Goal: Transaction & Acquisition: Purchase product/service

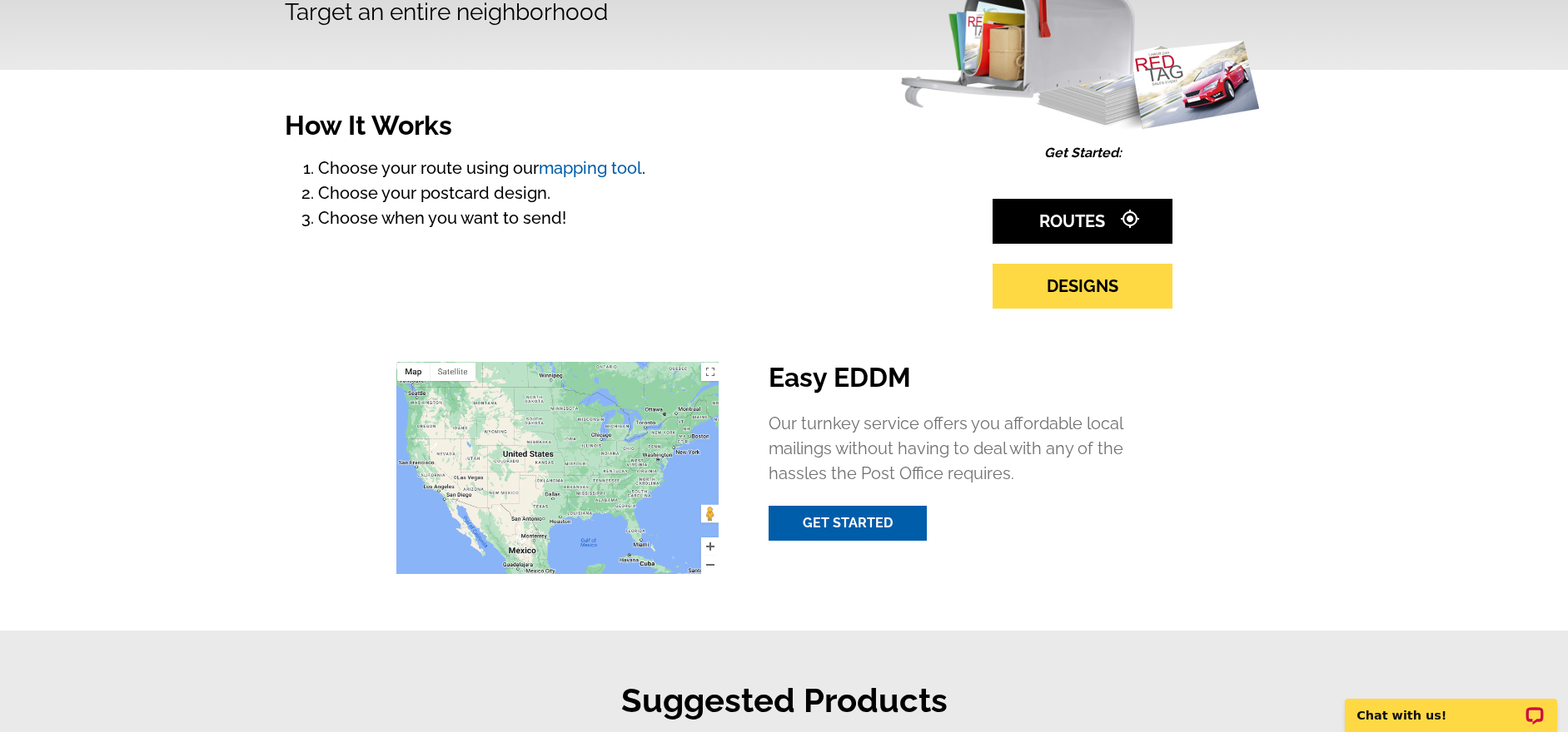
scroll to position [123, 0]
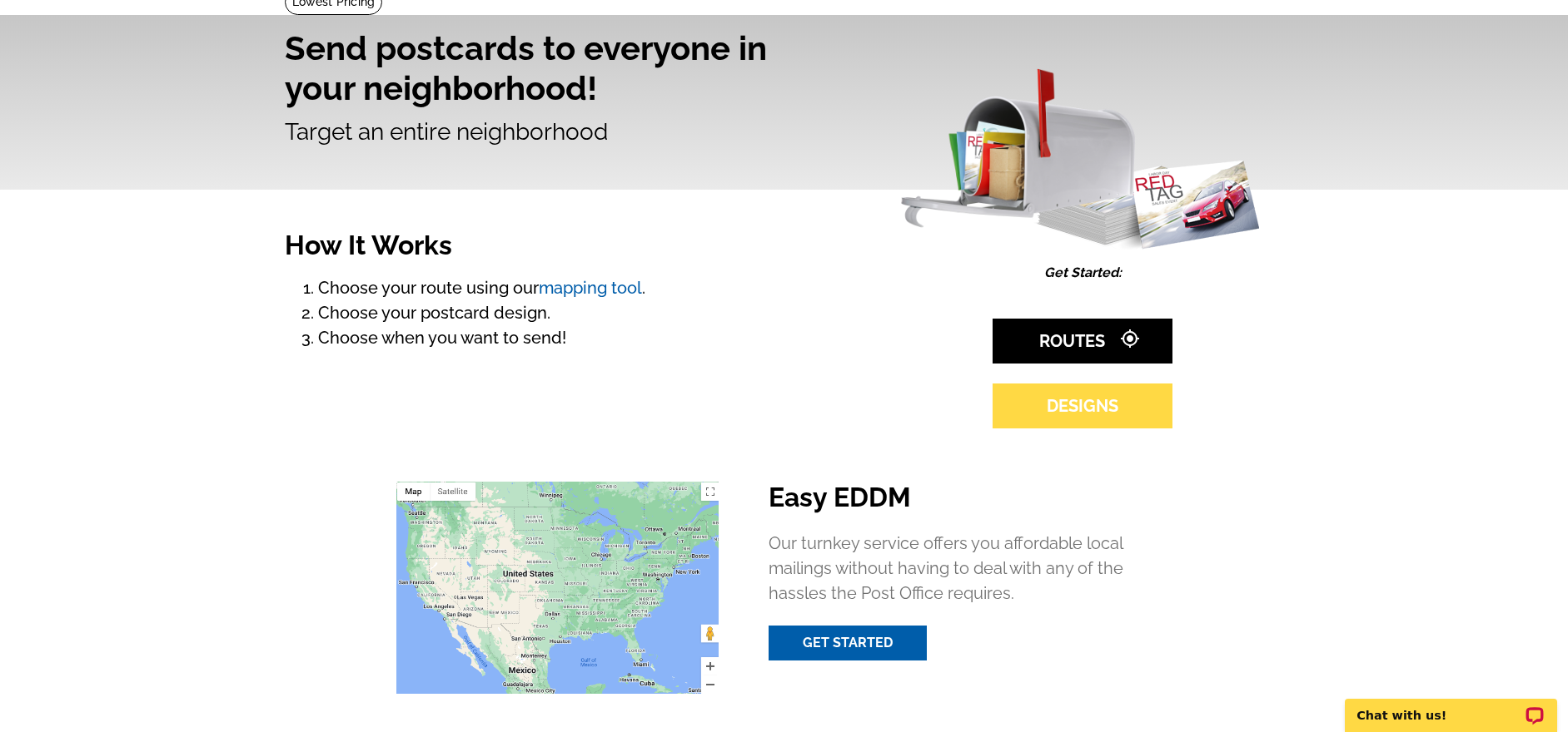
click at [1067, 418] on link "DESIGNS" at bounding box center [1082, 405] width 179 height 45
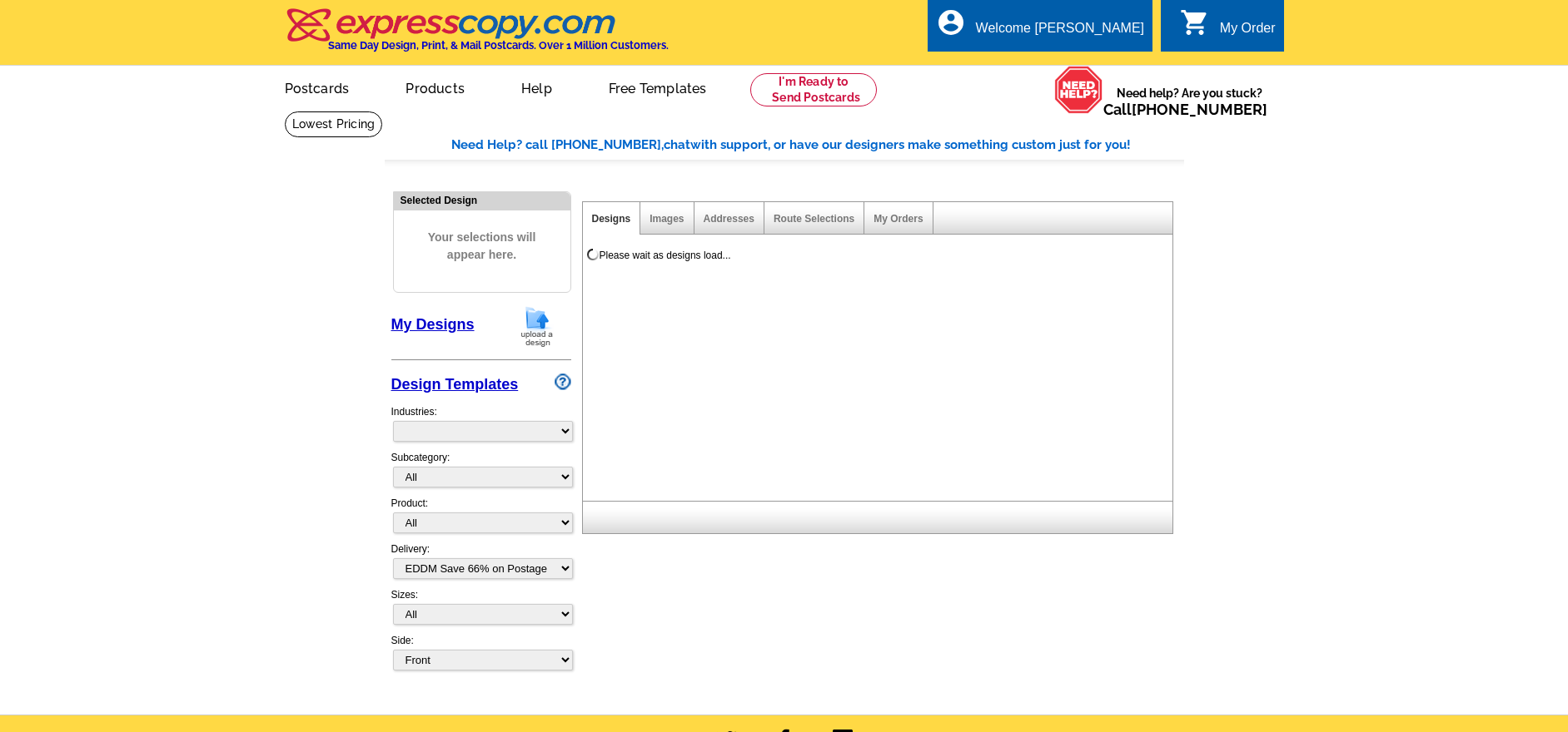
select select "4"
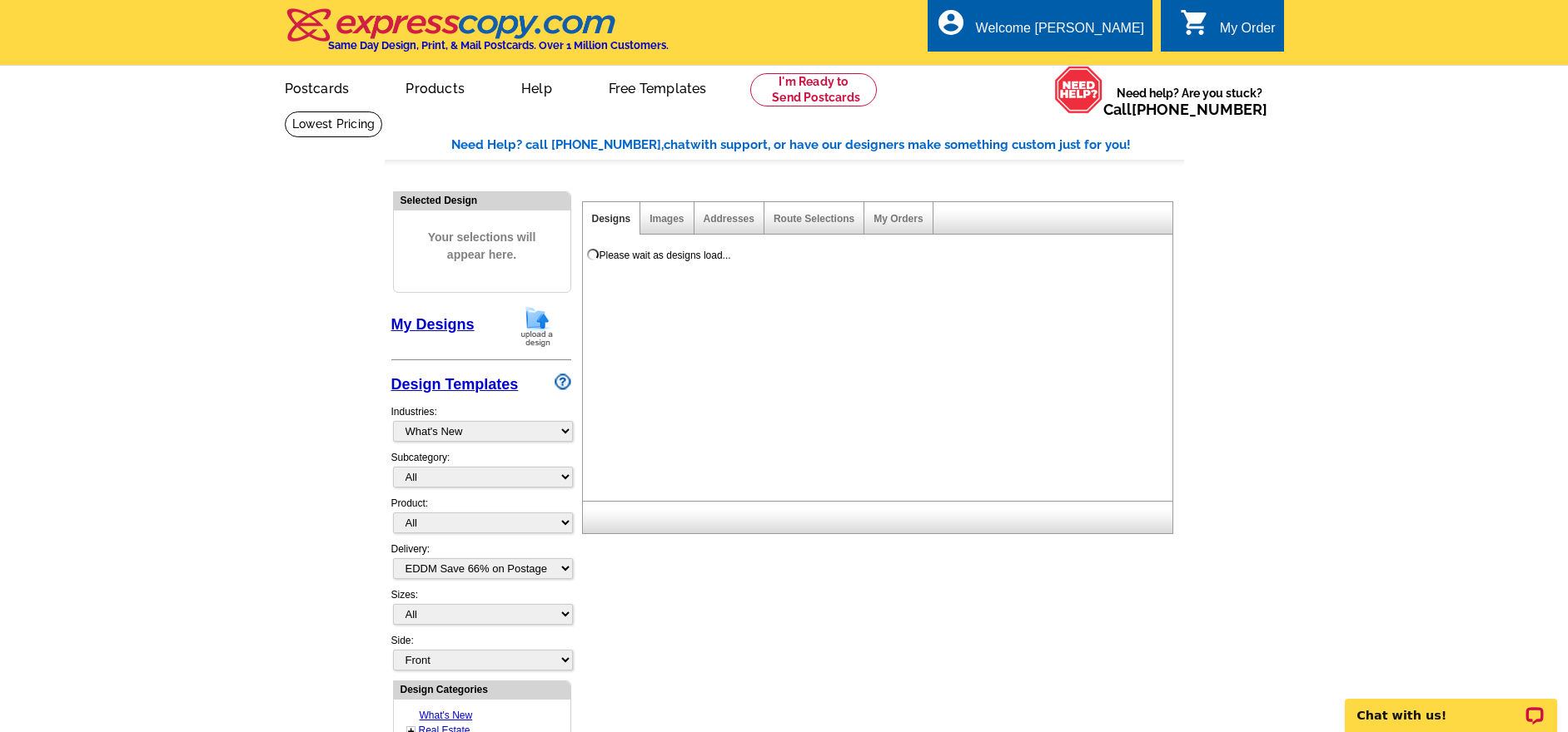
select select "971"
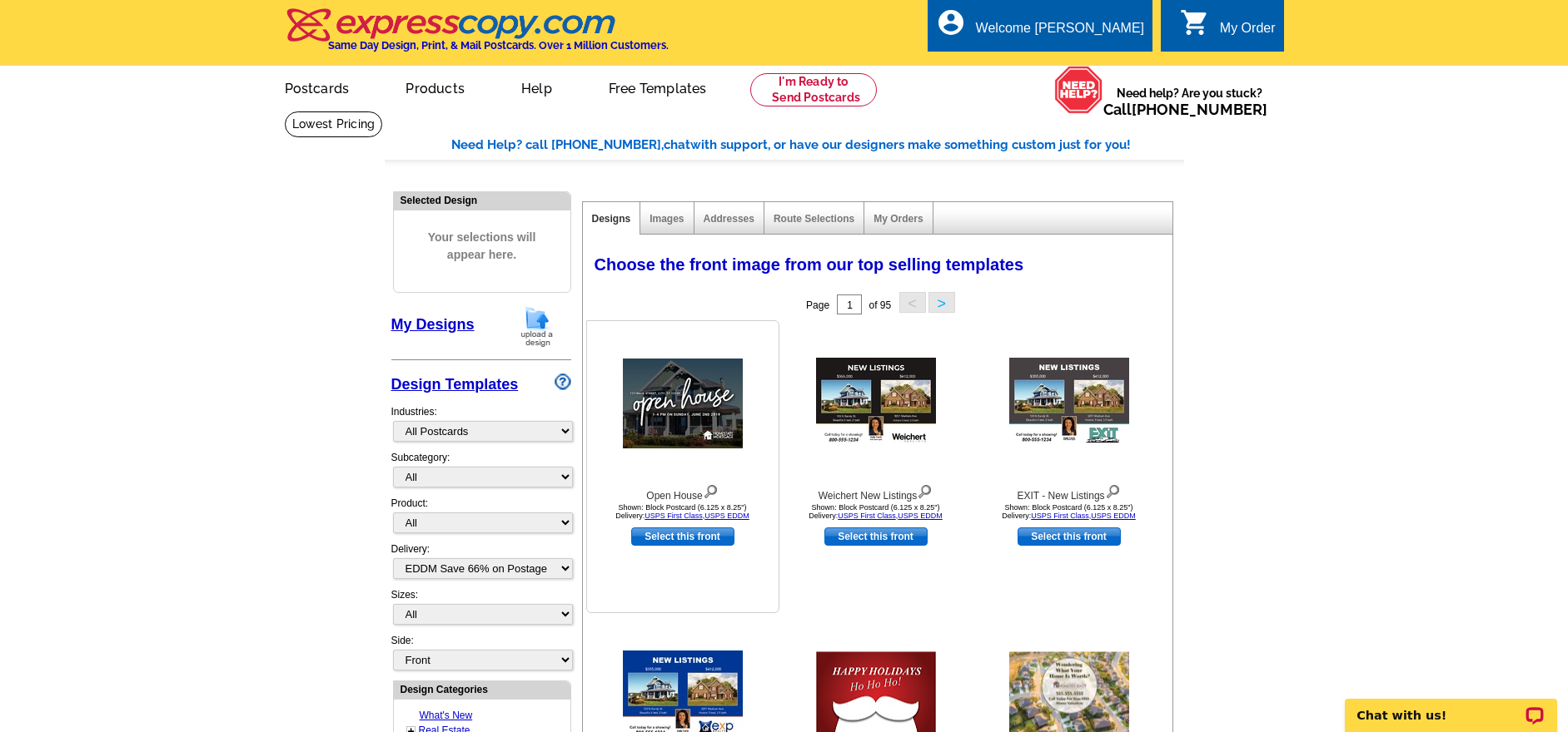
click at [683, 406] on img at bounding box center [683, 404] width 120 height 90
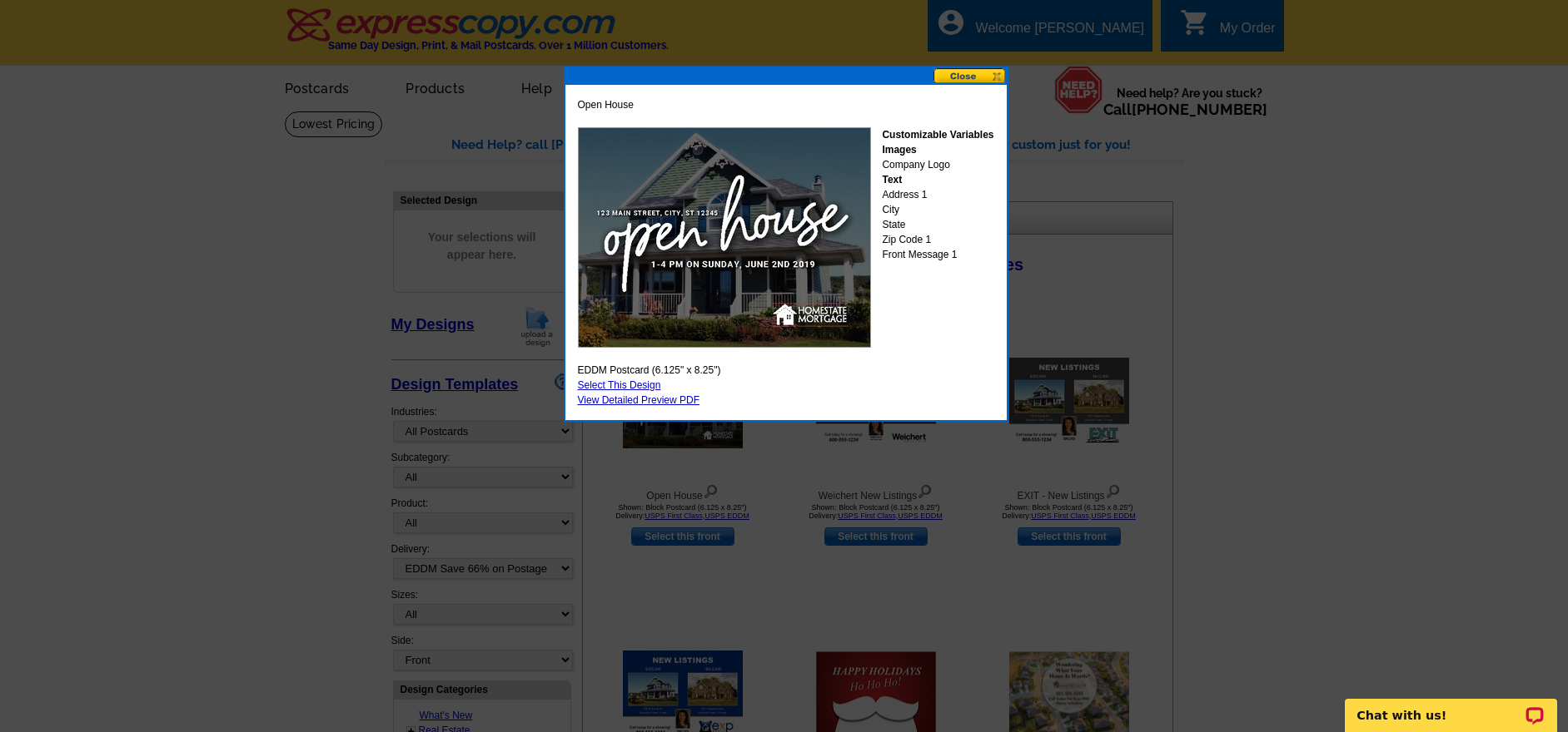
click at [632, 384] on link "Select This Design" at bounding box center [620, 385] width 83 height 12
select select "14"
select select "back"
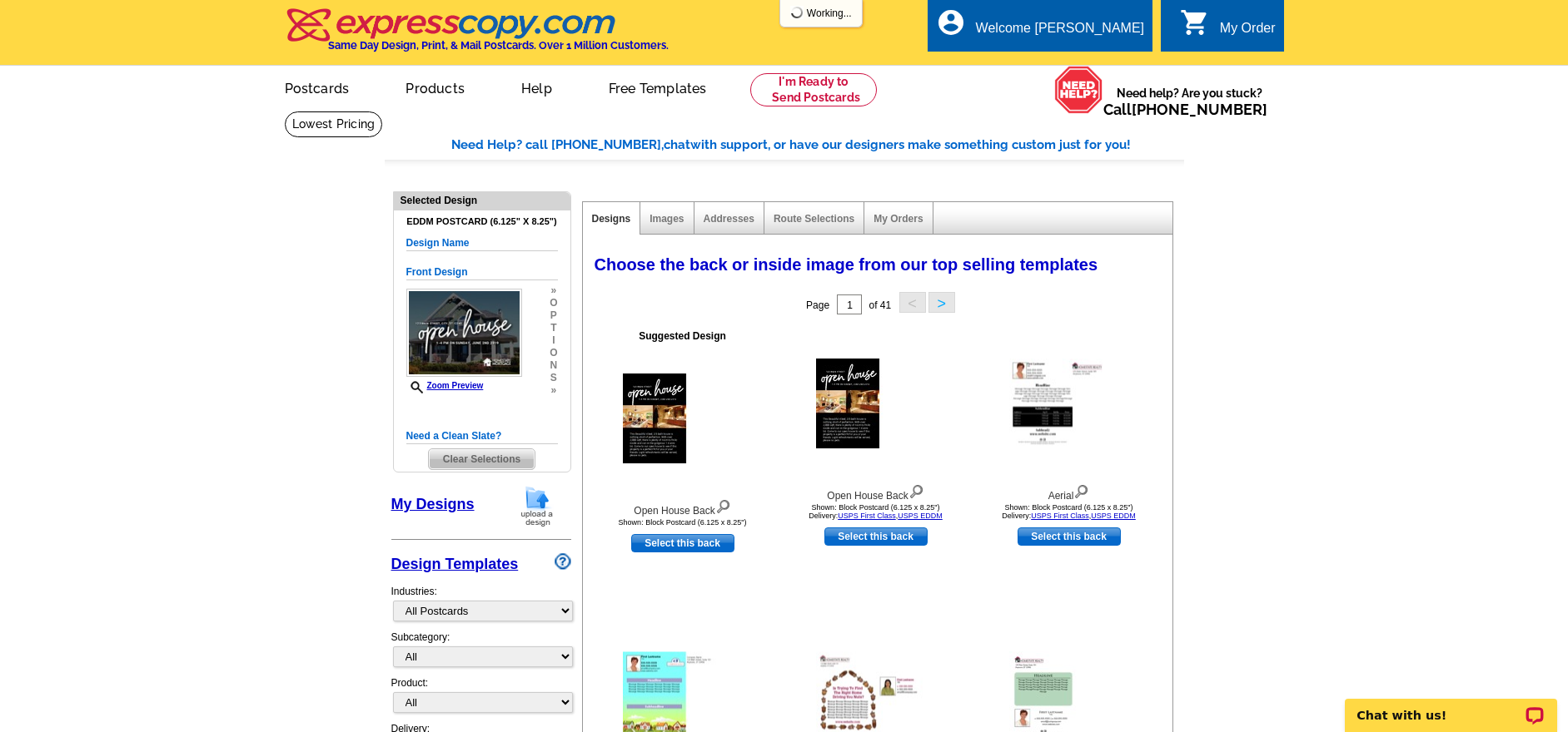
click at [746, 227] on div "Addresses" at bounding box center [729, 218] width 70 height 32
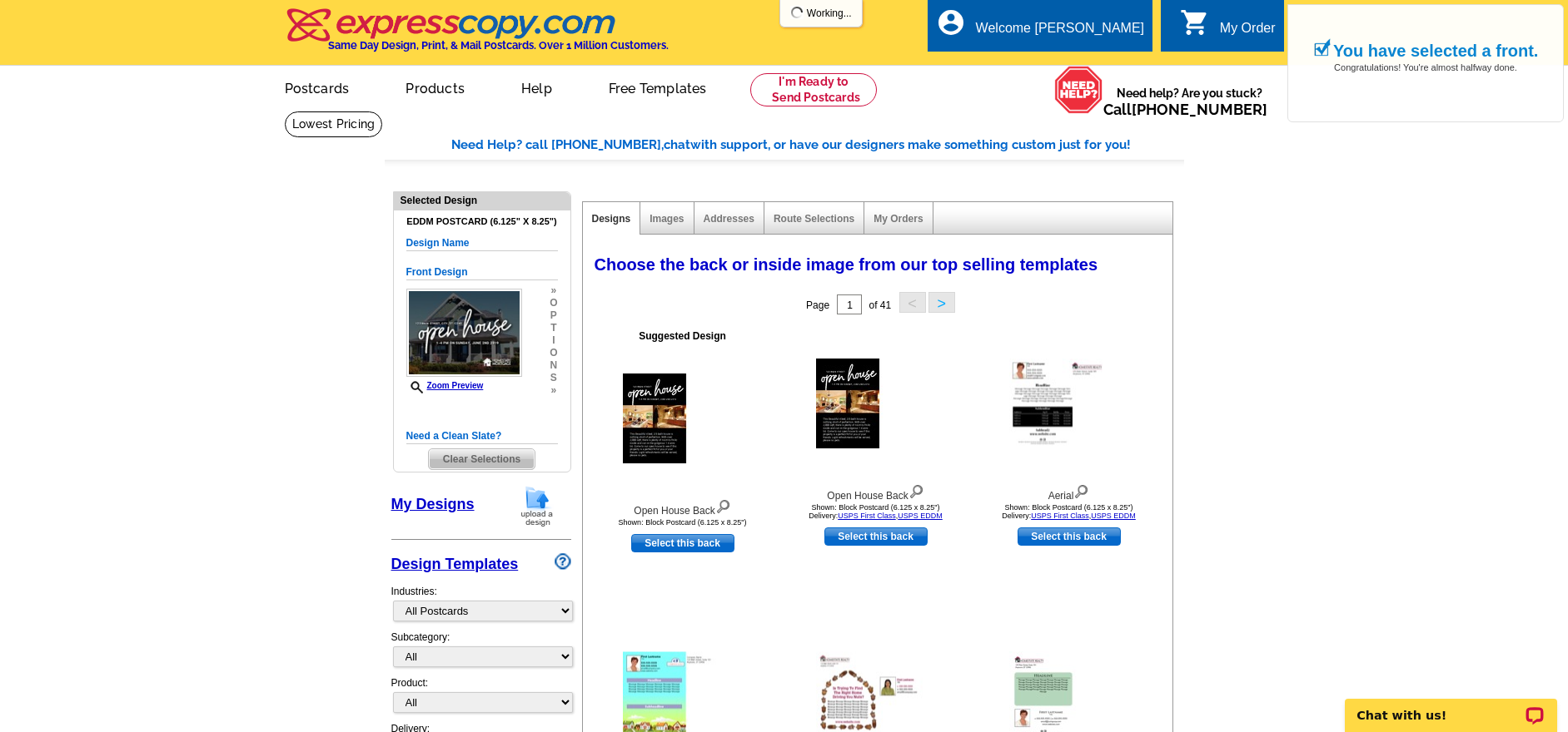
click at [737, 212] on div "Addresses" at bounding box center [729, 218] width 70 height 32
click at [738, 220] on link "Addresses" at bounding box center [729, 219] width 51 height 12
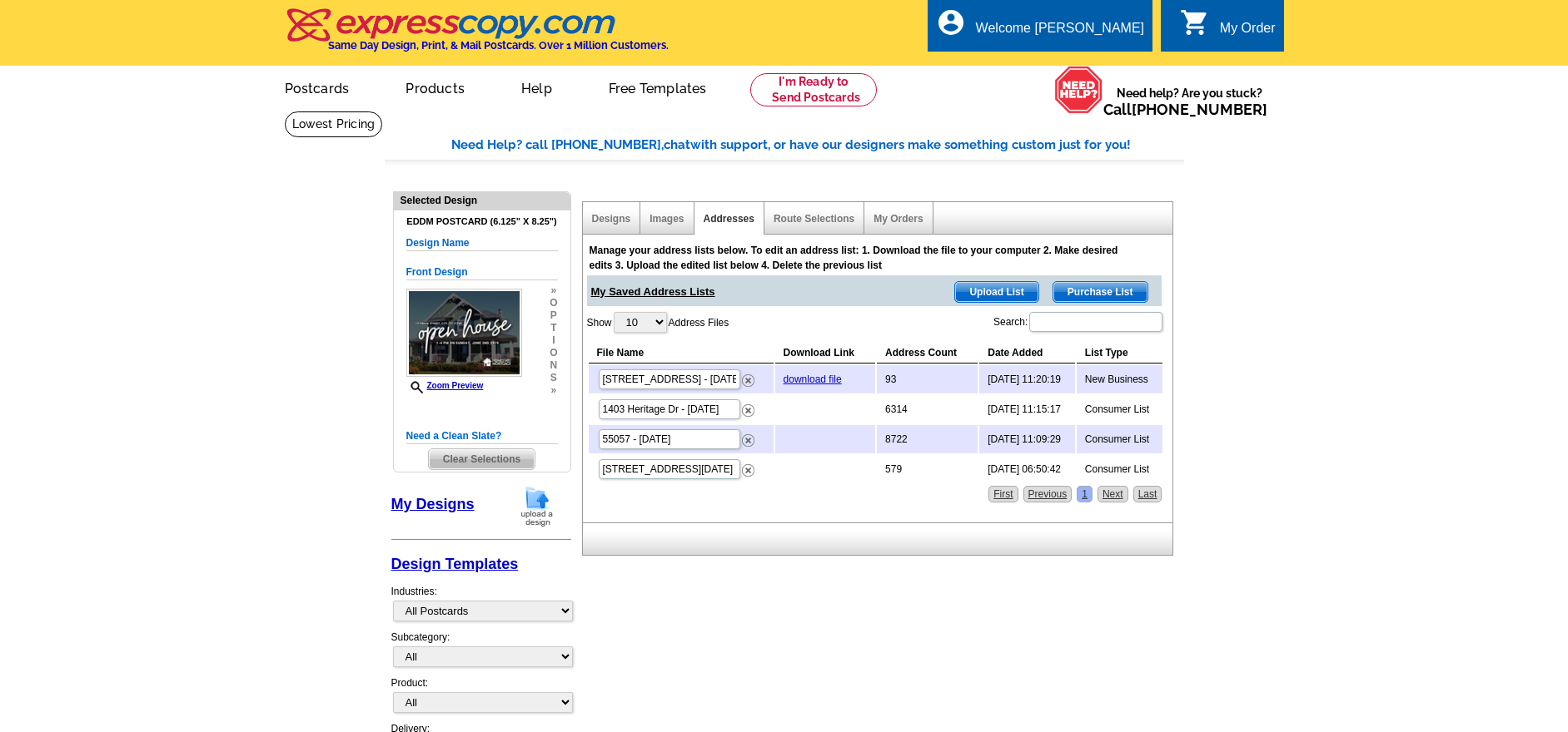
click at [1111, 293] on span "Purchase List" at bounding box center [1100, 292] width 94 height 20
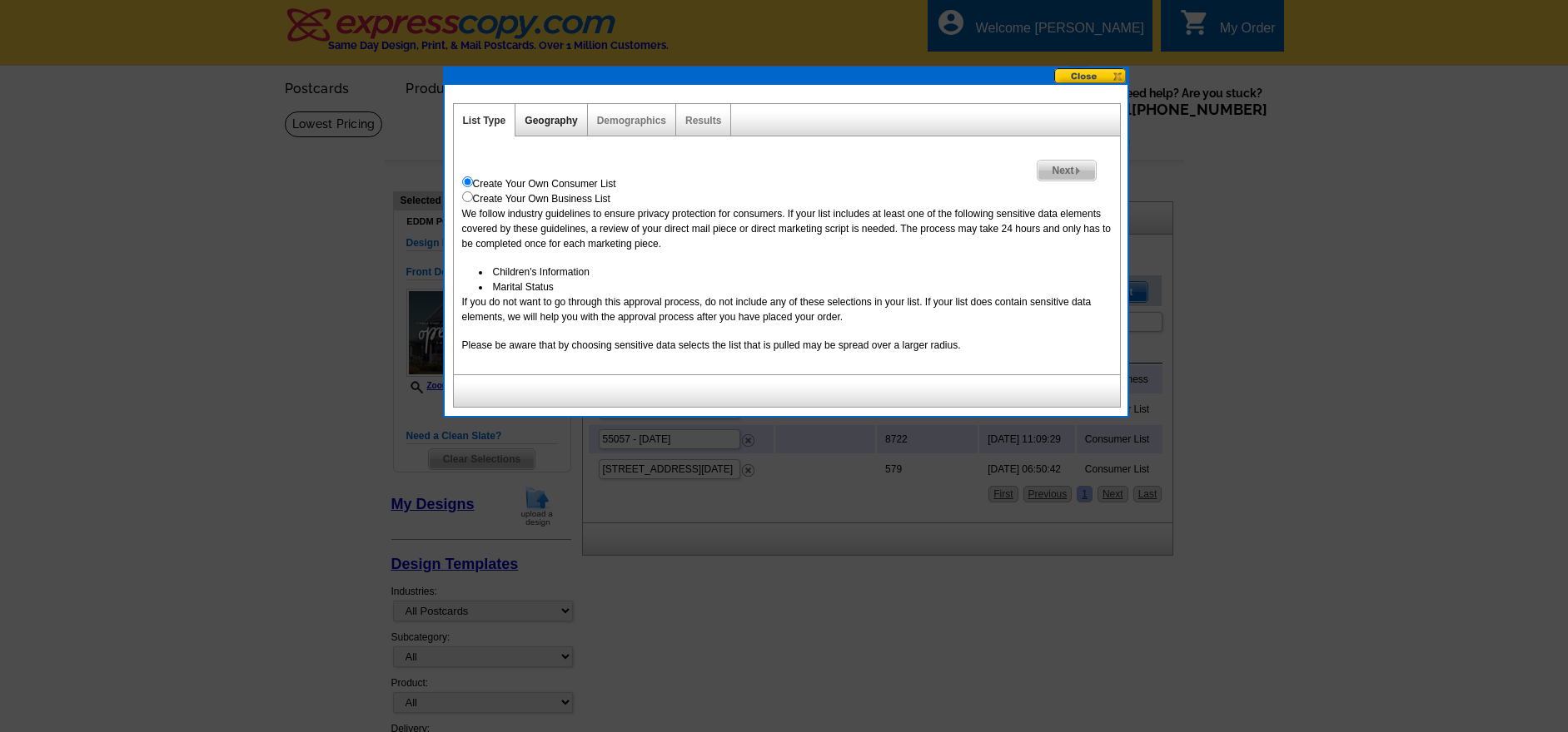
click at [546, 119] on link "Geography" at bounding box center [551, 121] width 52 height 12
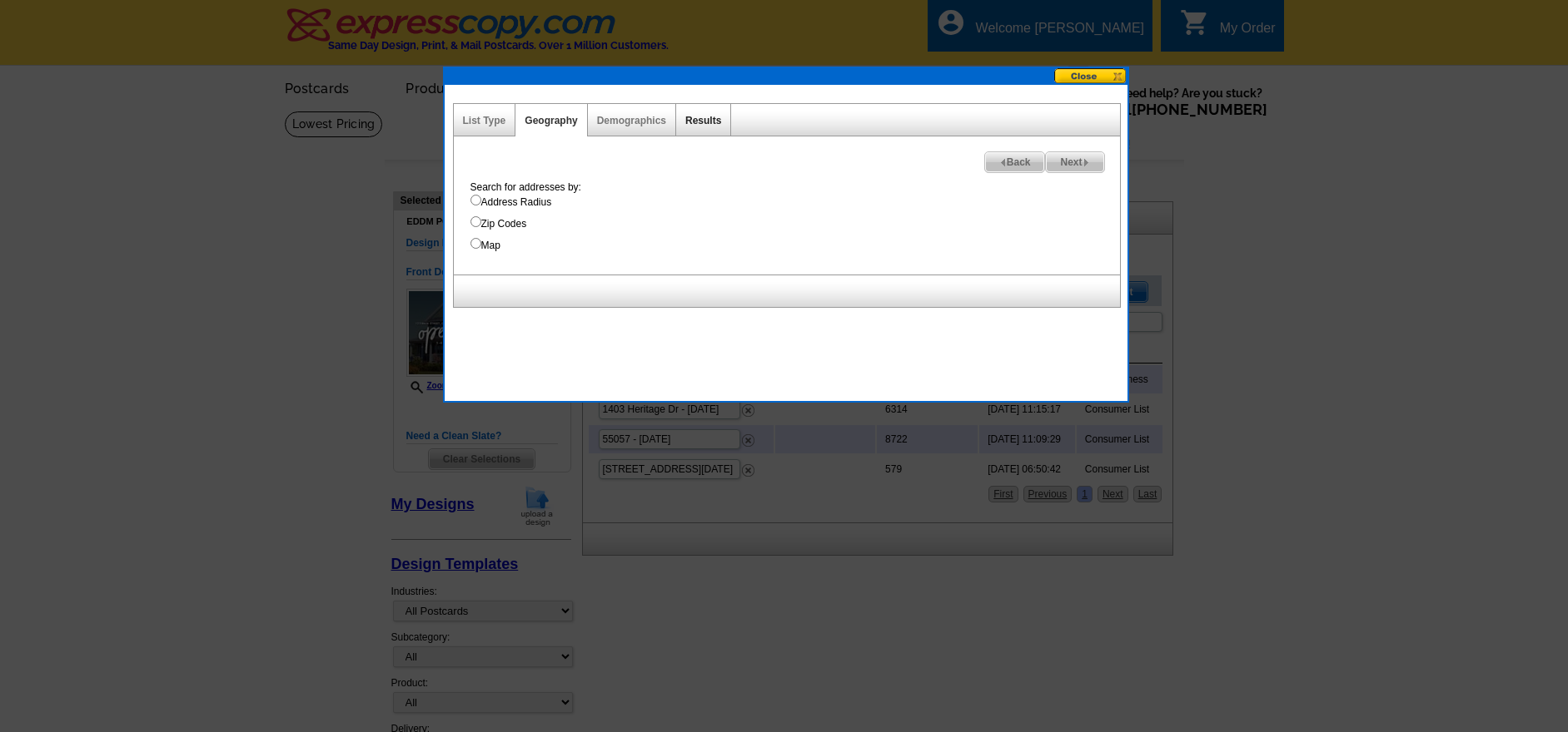
click at [708, 116] on link "Results" at bounding box center [703, 121] width 36 height 12
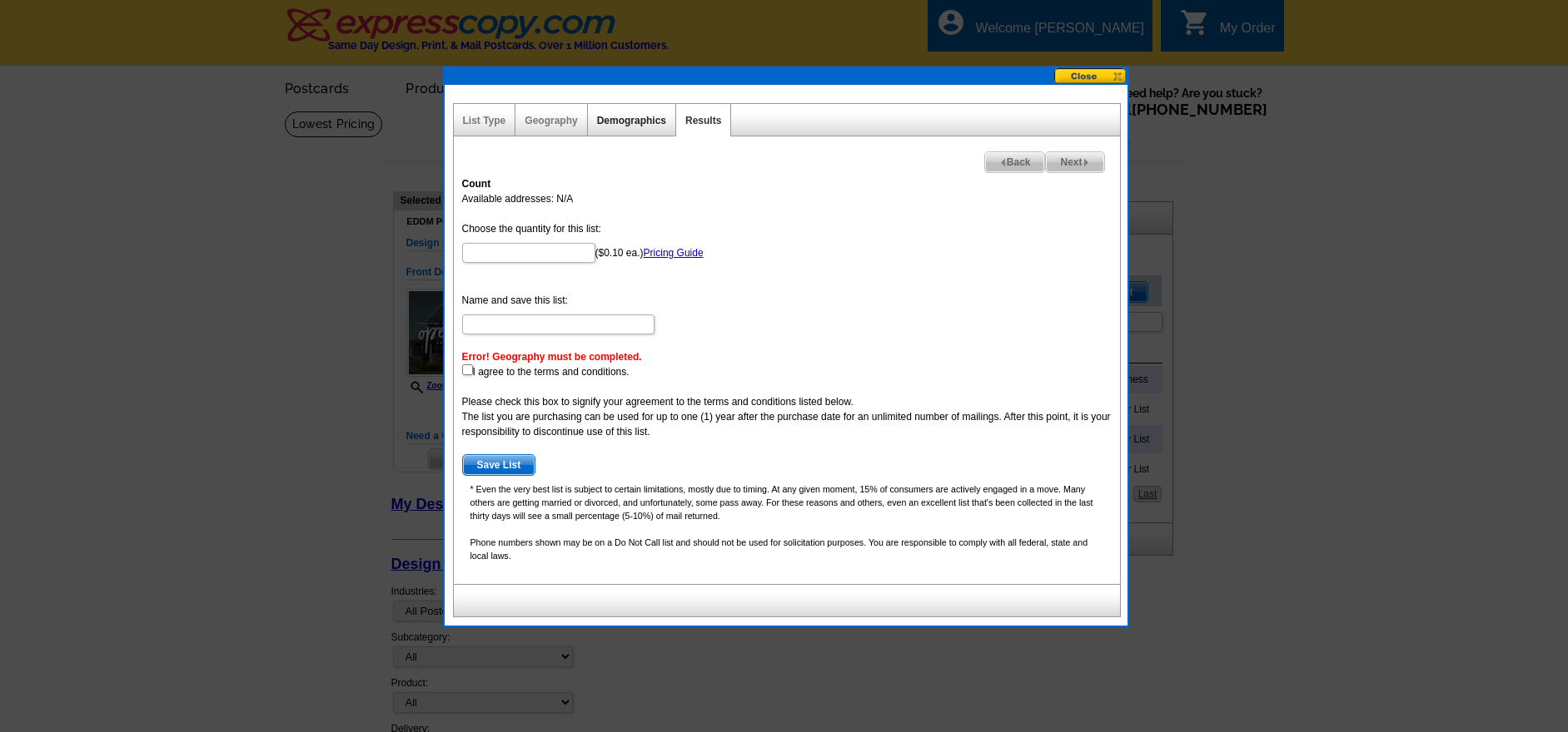
click at [638, 118] on link "Demographics" at bounding box center [632, 121] width 69 height 12
select select
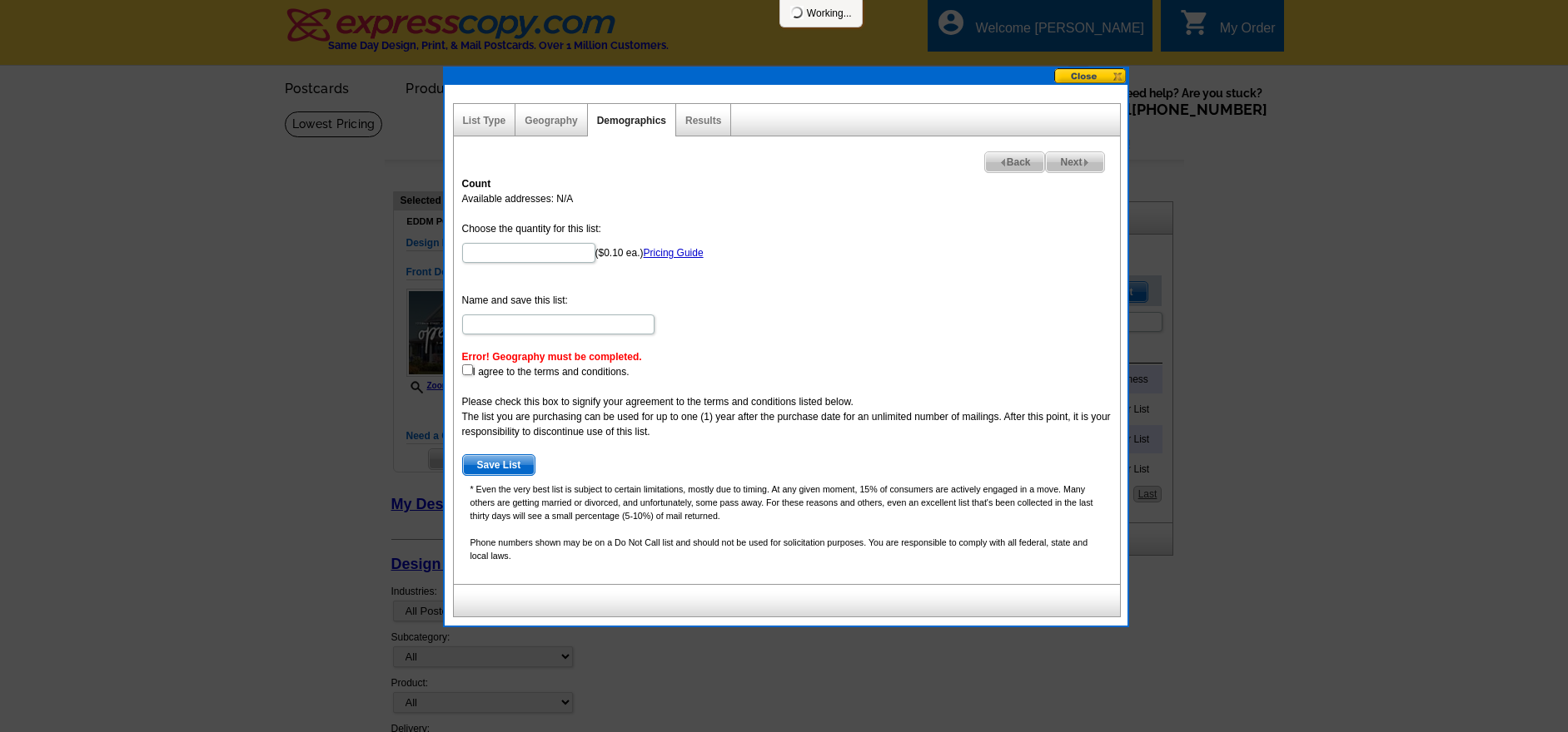
select select
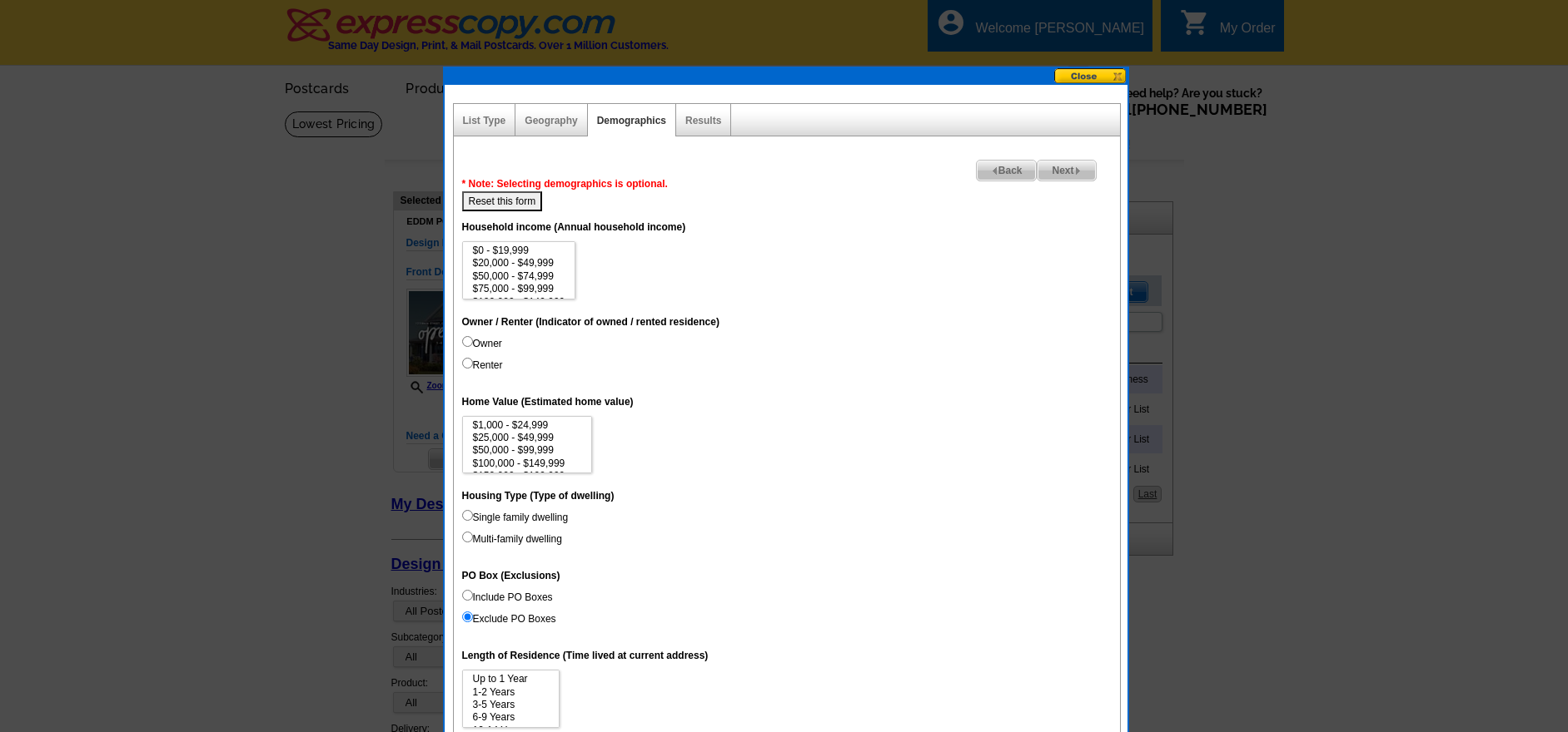
click at [1085, 74] on button at bounding box center [1090, 76] width 74 height 16
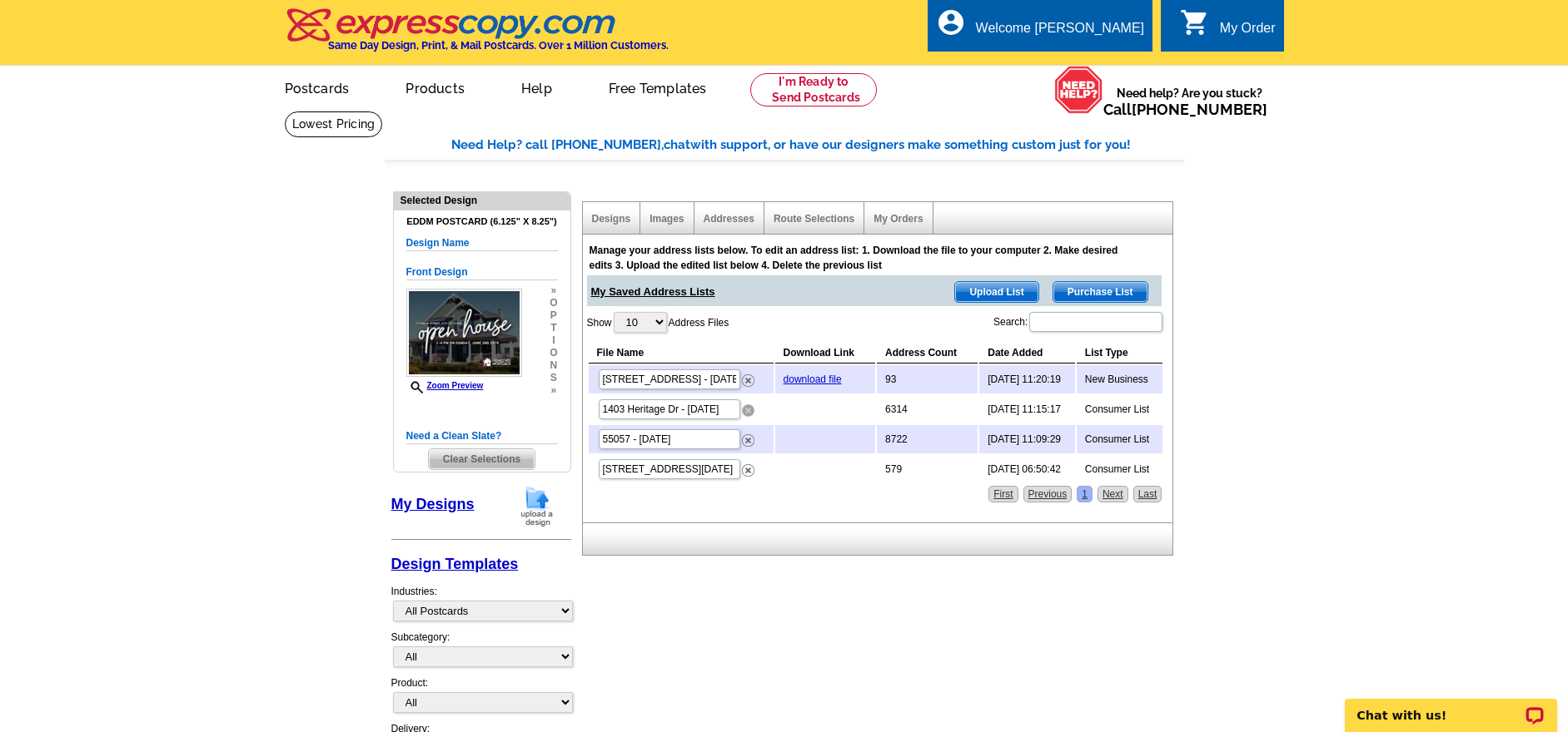
click at [750, 411] on img at bounding box center [748, 410] width 13 height 13
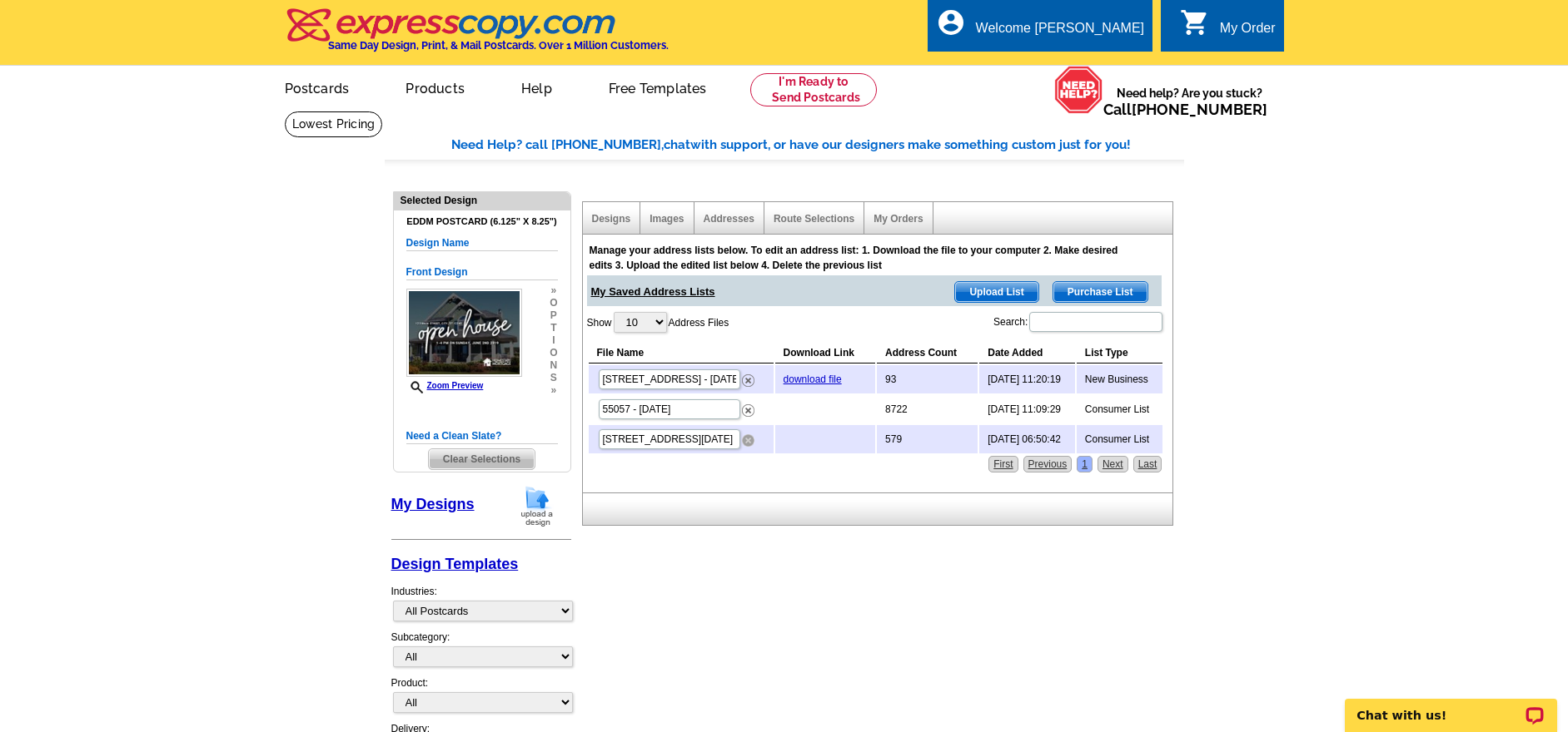
click at [745, 435] on img at bounding box center [748, 440] width 13 height 13
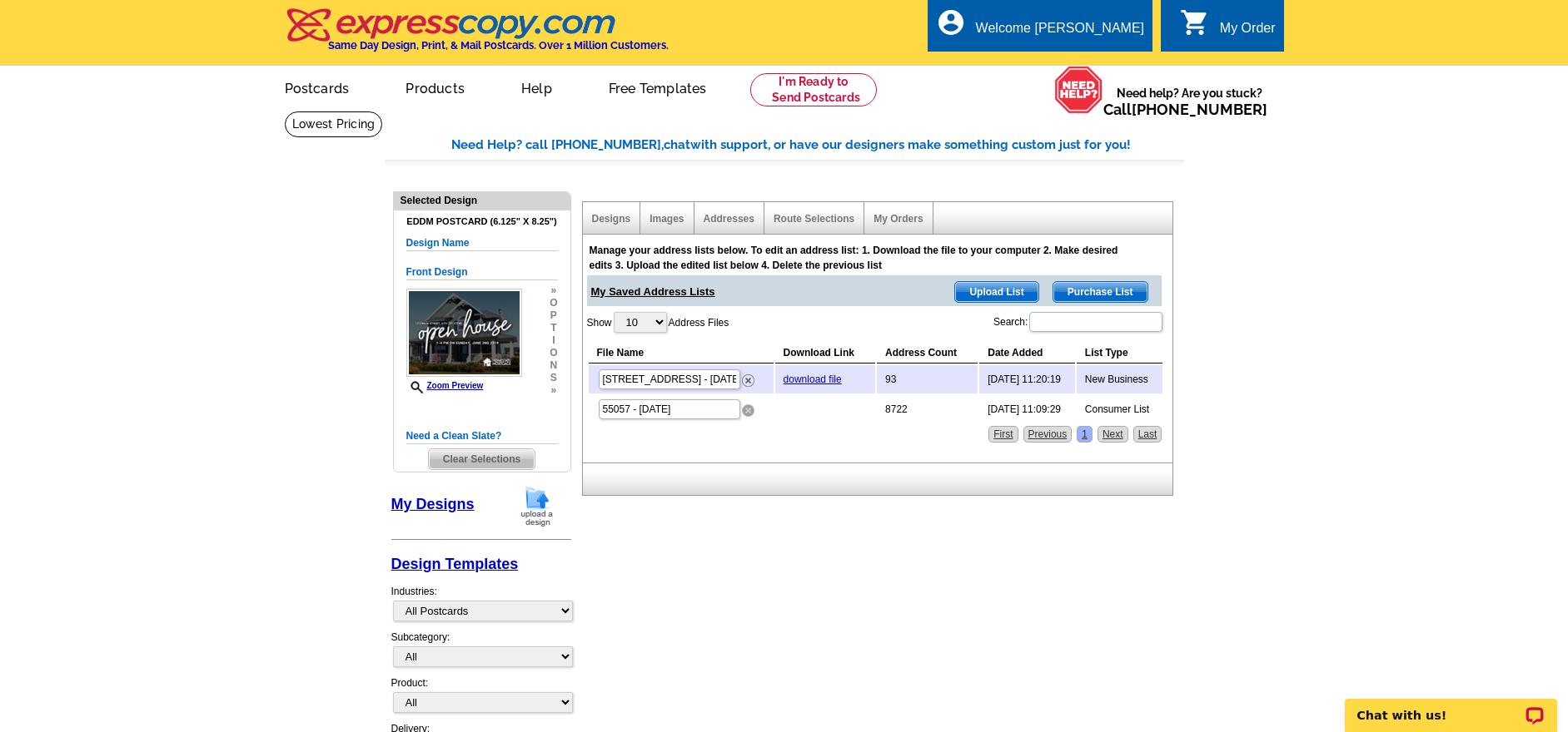
click at [751, 412] on img at bounding box center [748, 410] width 13 height 13
